Goal: Understand process/instructions: Learn how to perform a task or action

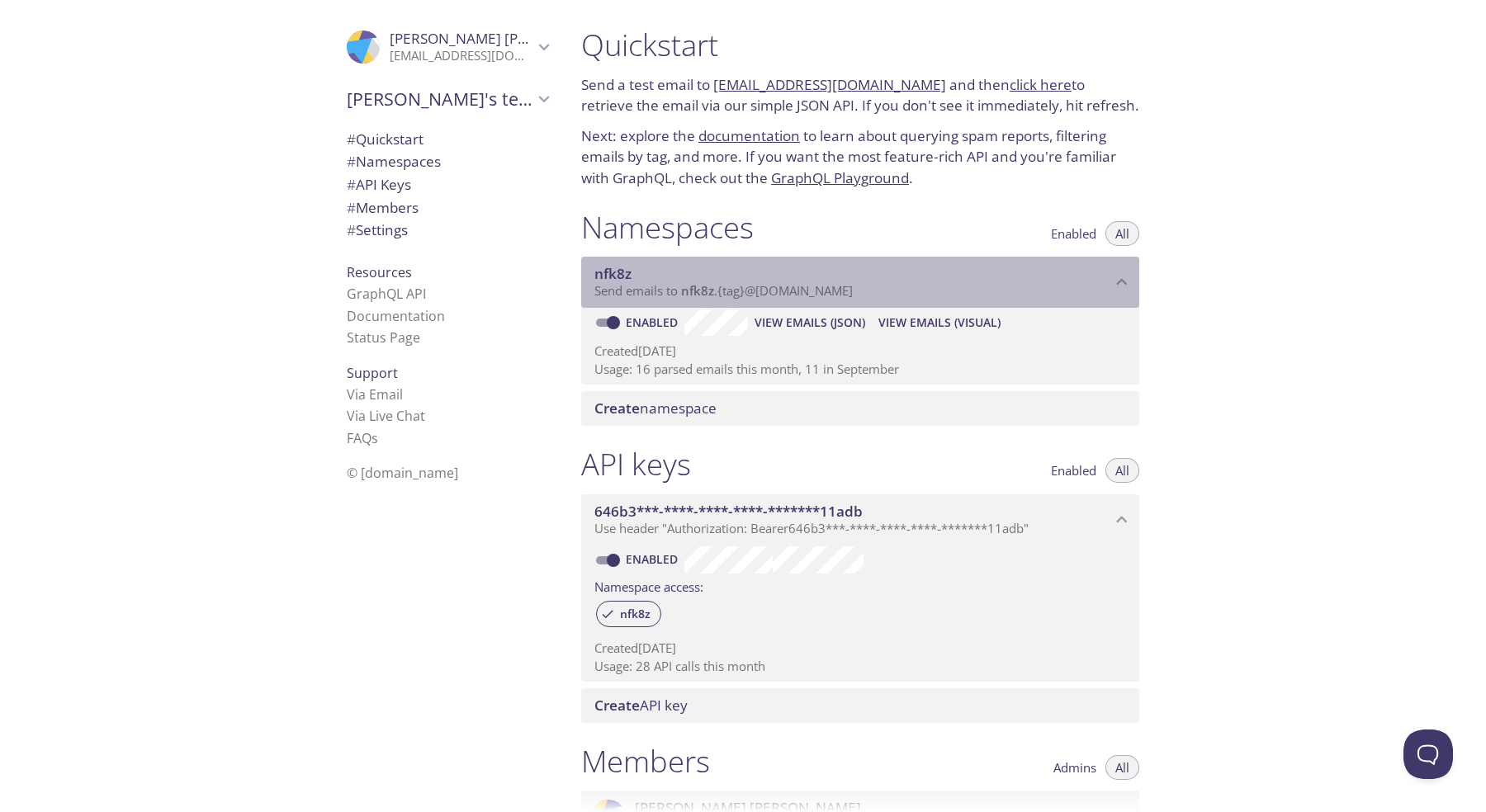
drag, startPoint x: 683, startPoint y: 290, endPoint x: 890, endPoint y: 291, distance: 207.0
click at [894, 293] on p "Send emails to nfk8z . {tag} @[DOMAIN_NAME]" at bounding box center [852, 290] width 516 height 16
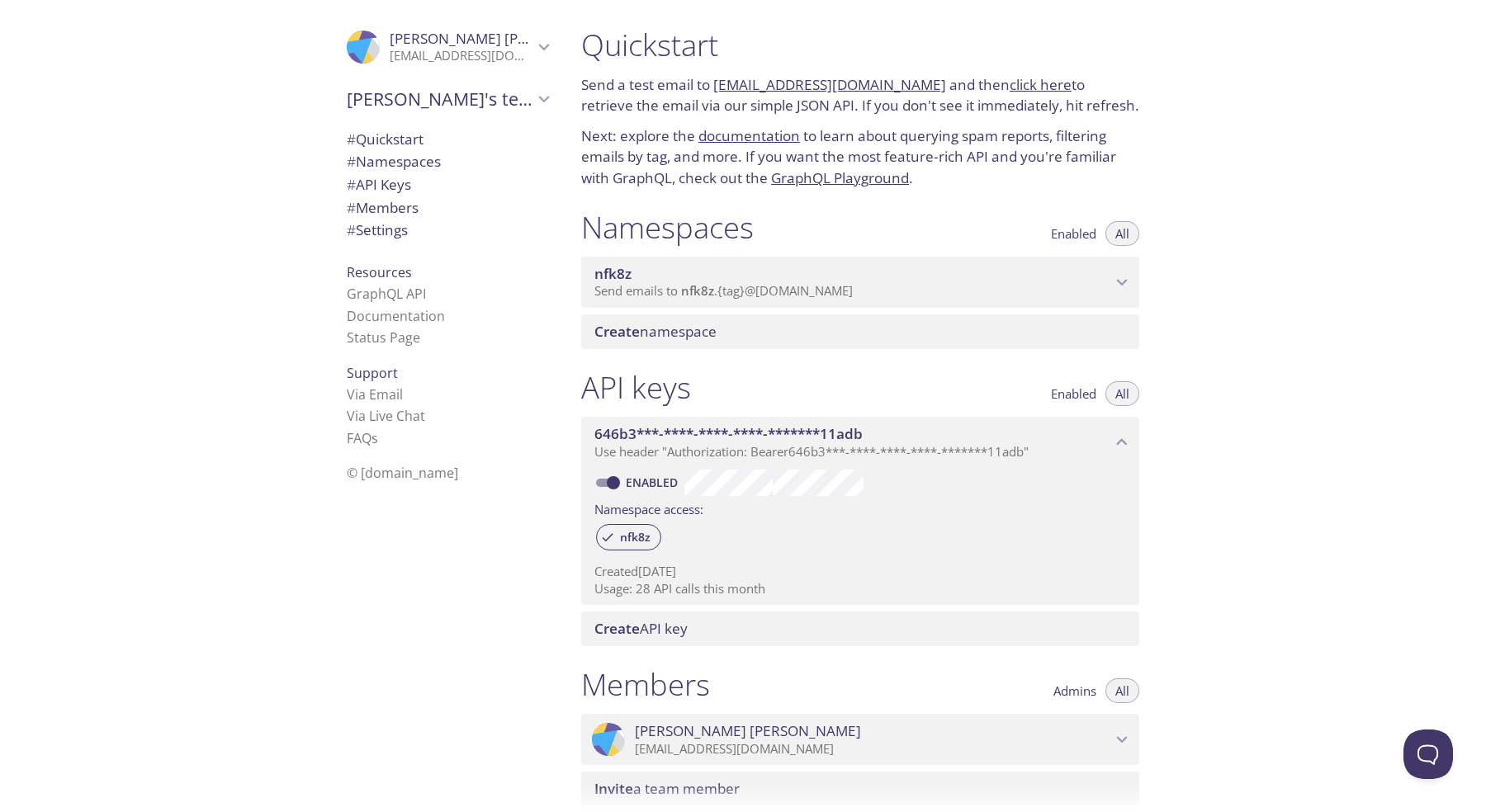
click at [890, 291] on p "Send emails to nfk8z . {tag} @[DOMAIN_NAME]" at bounding box center [852, 290] width 516 height 16
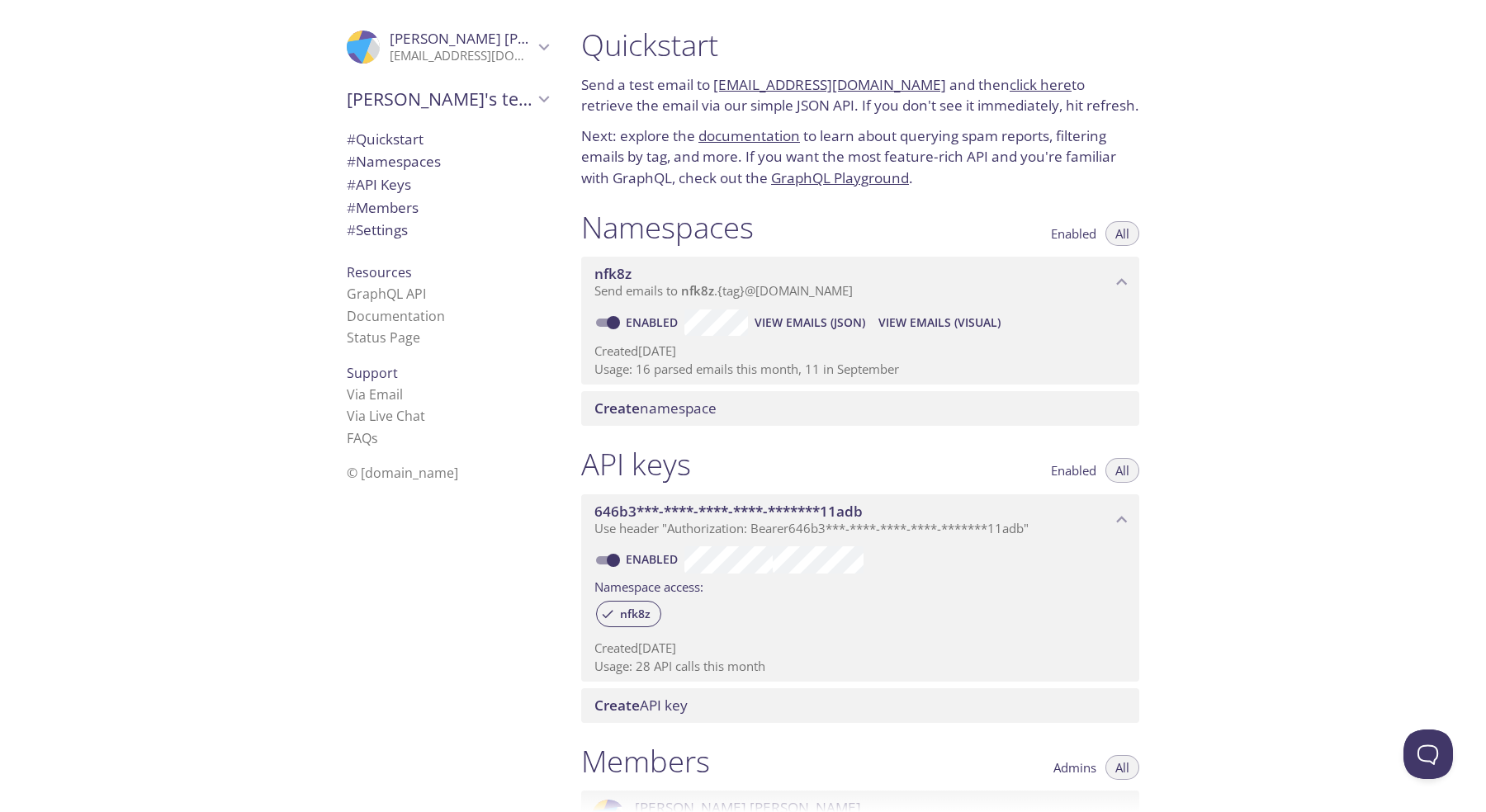
drag, startPoint x: 910, startPoint y: 88, endPoint x: 712, endPoint y: 84, distance: 198.0
click at [712, 84] on p "Send a test email to [EMAIL_ADDRESS][DOMAIN_NAME] and then click here to retrie…" at bounding box center [859, 95] width 558 height 42
copy link "[EMAIL_ADDRESS][DOMAIN_NAME]"
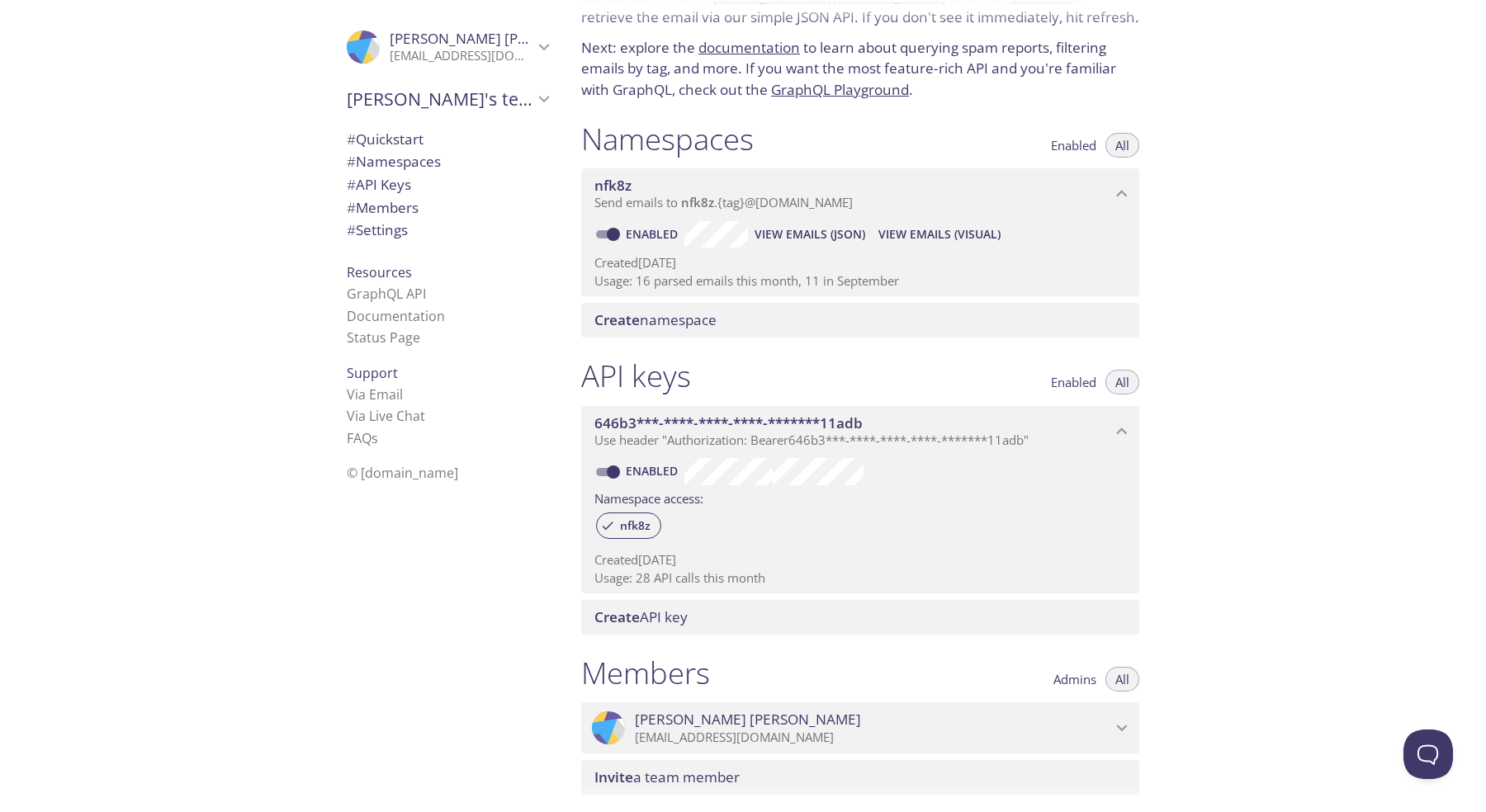
scroll to position [91, 0]
click at [935, 610] on span "Create API key" at bounding box center [863, 614] width 538 height 18
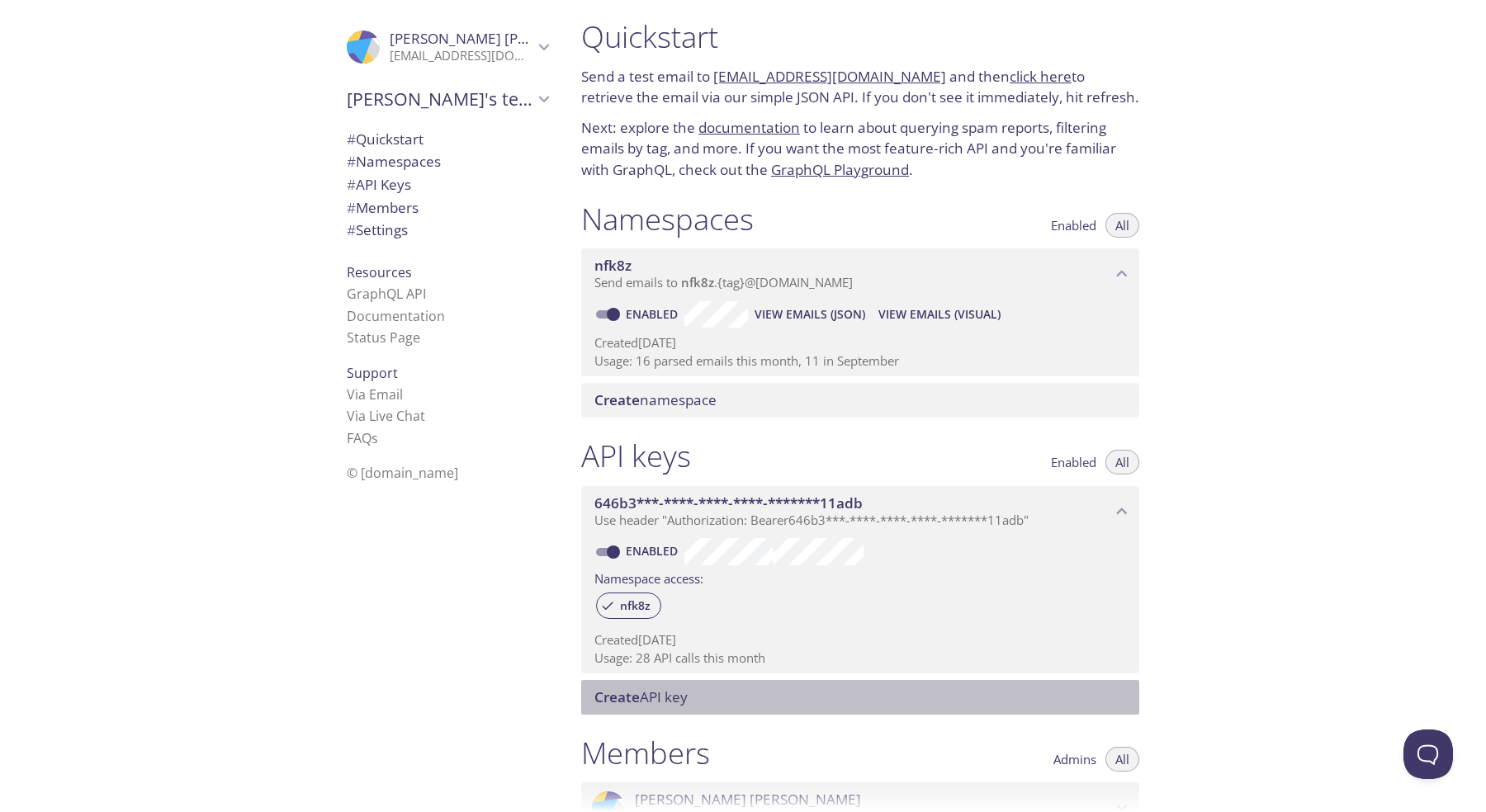
scroll to position [3, 0]
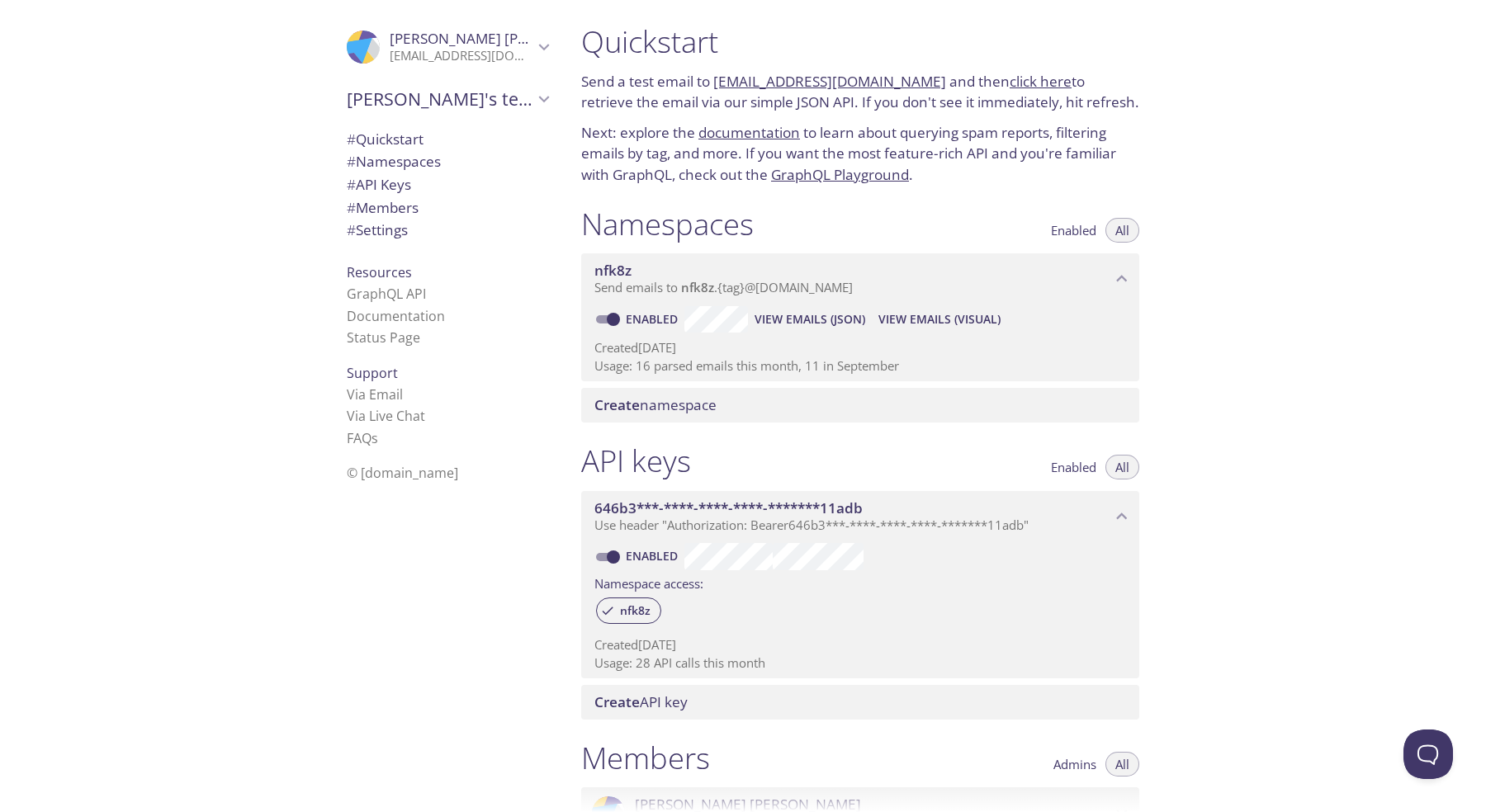
click at [1017, 68] on div "Quickstart Send a test email to [EMAIL_ADDRESS][DOMAIN_NAME] and then click her…" at bounding box center [860, 104] width 584 height 183
click at [1010, 78] on link "click here" at bounding box center [1040, 81] width 62 height 19
click at [1009, 84] on link "click here" at bounding box center [1040, 81] width 62 height 19
